Goal: Check status: Check status

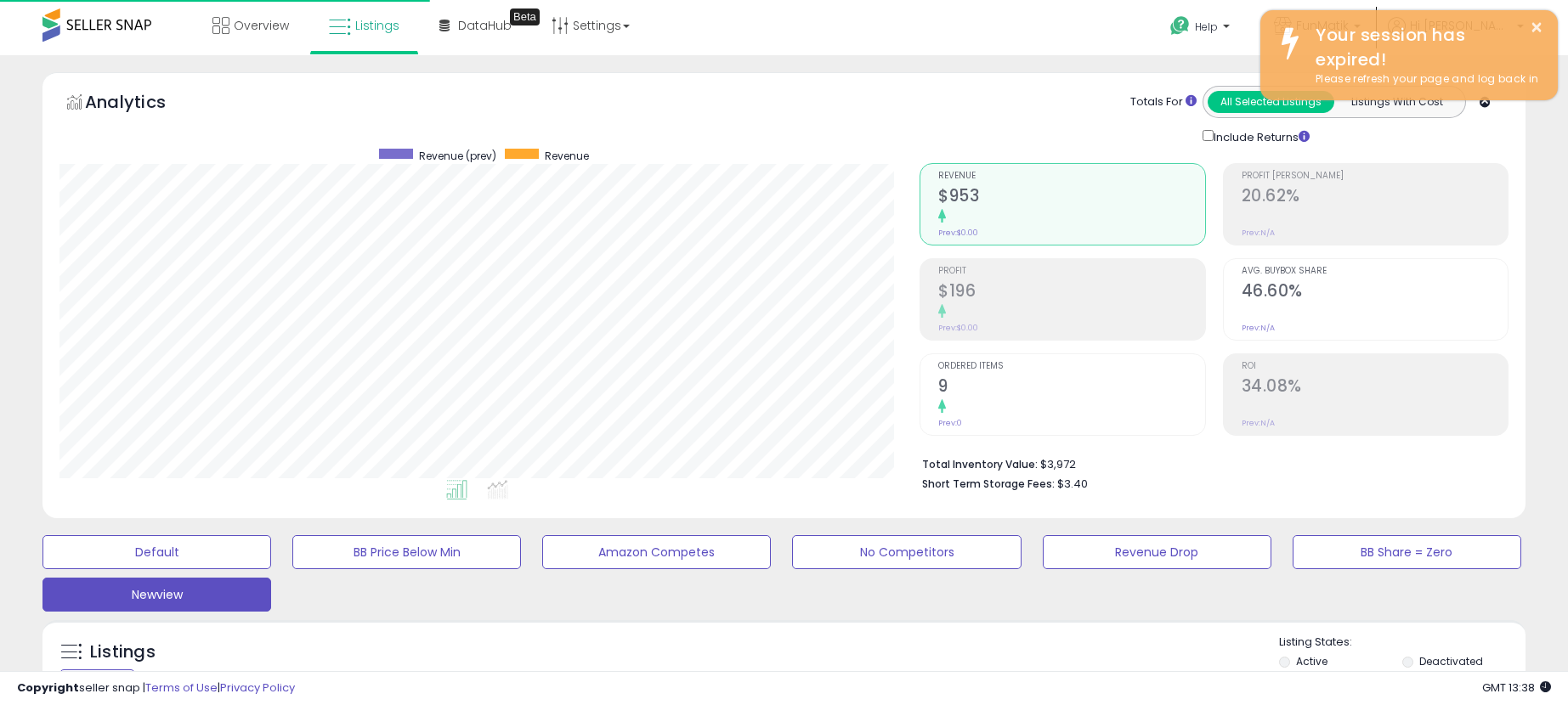
select select "**"
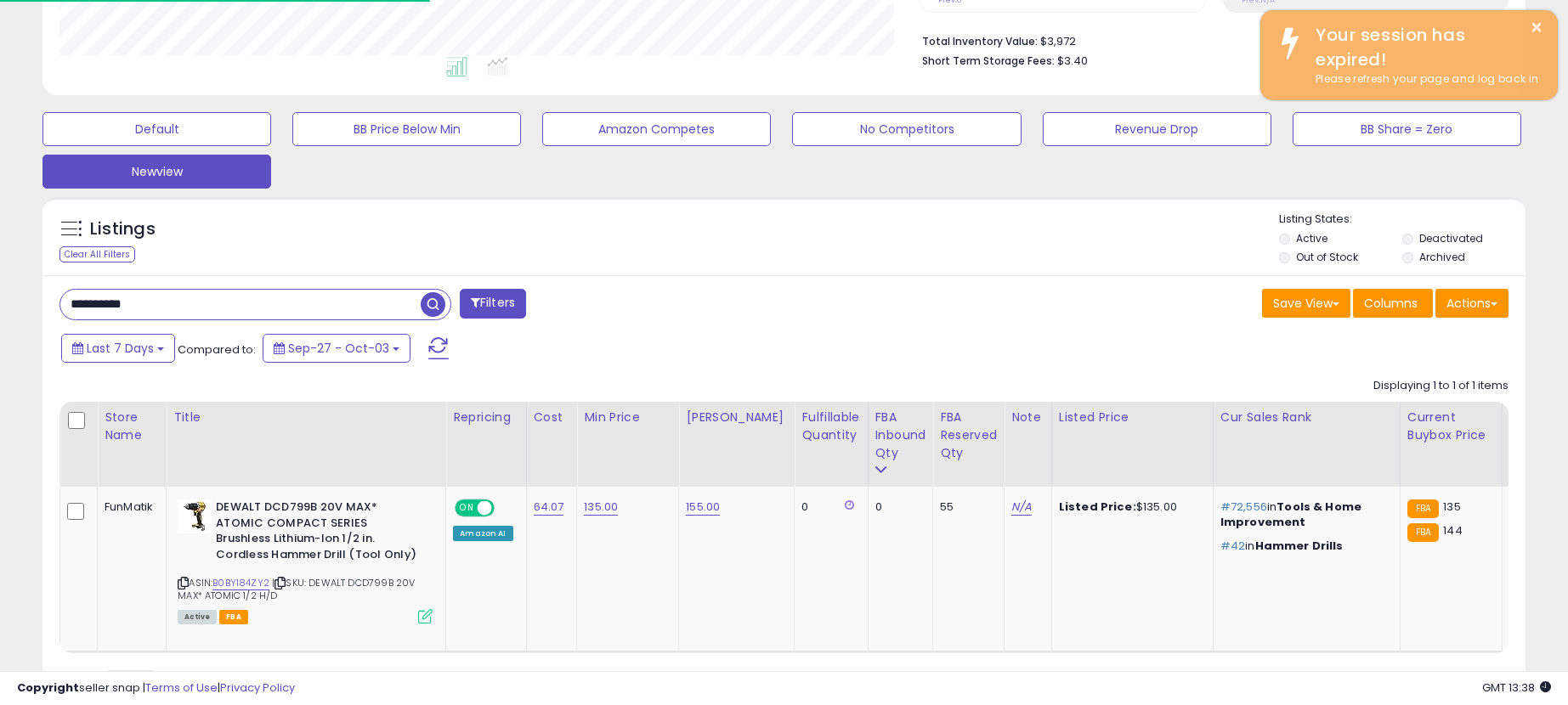
scroll to position [0, 283]
